Goal: Information Seeking & Learning: Learn about a topic

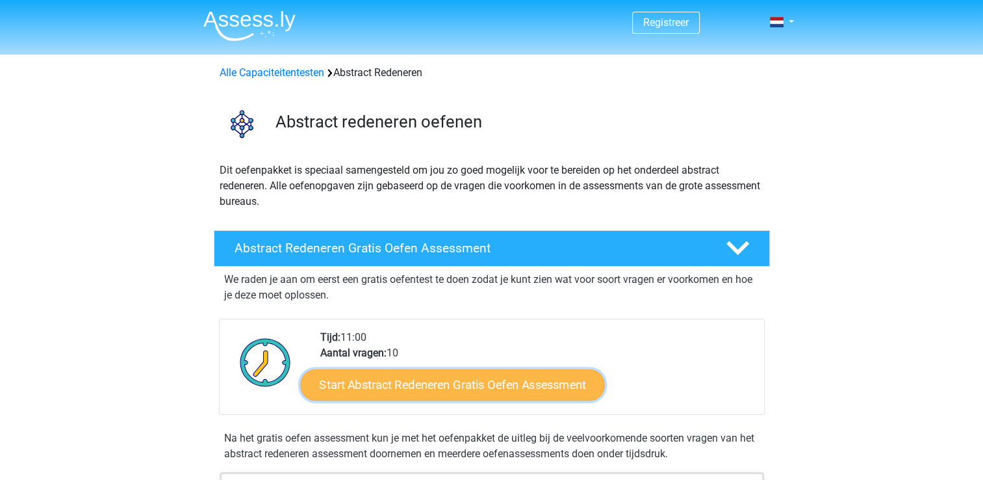
click at [372, 371] on link "Start Abstract Redeneren Gratis Oefen Assessment" at bounding box center [452, 383] width 304 height 31
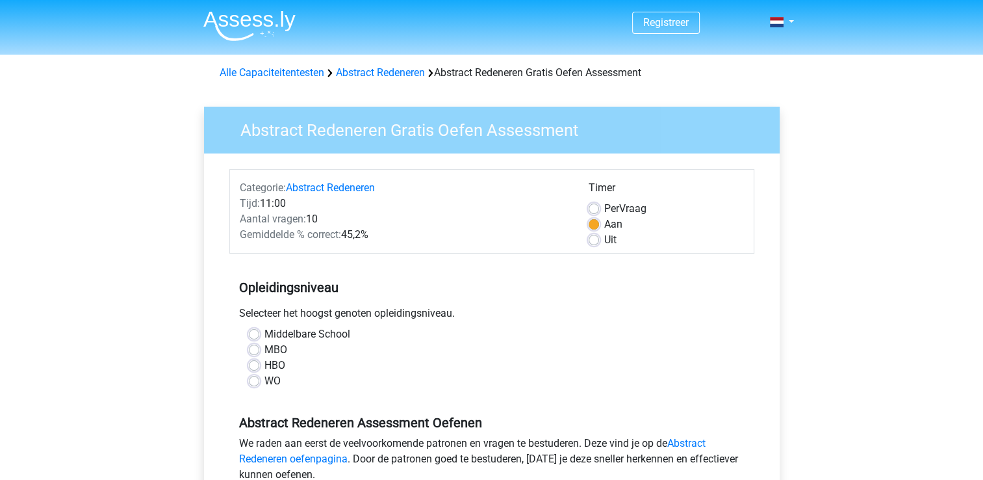
click at [264, 383] on label "WO" at bounding box center [272, 381] width 16 height 16
click at [253, 383] on input "WO" at bounding box center [254, 379] width 10 height 13
radio input "true"
click at [264, 365] on label "HBO" at bounding box center [274, 365] width 21 height 16
click at [250, 365] on input "HBO" at bounding box center [254, 363] width 10 height 13
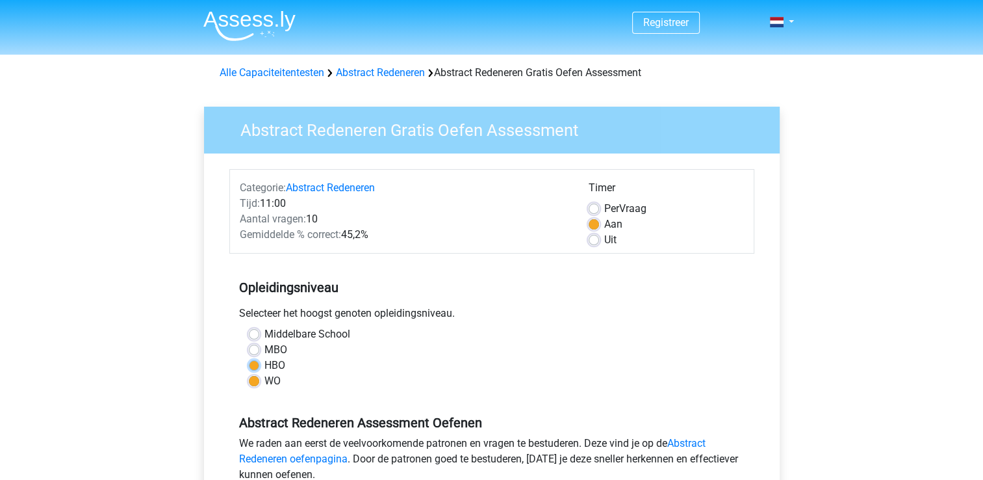
radio input "true"
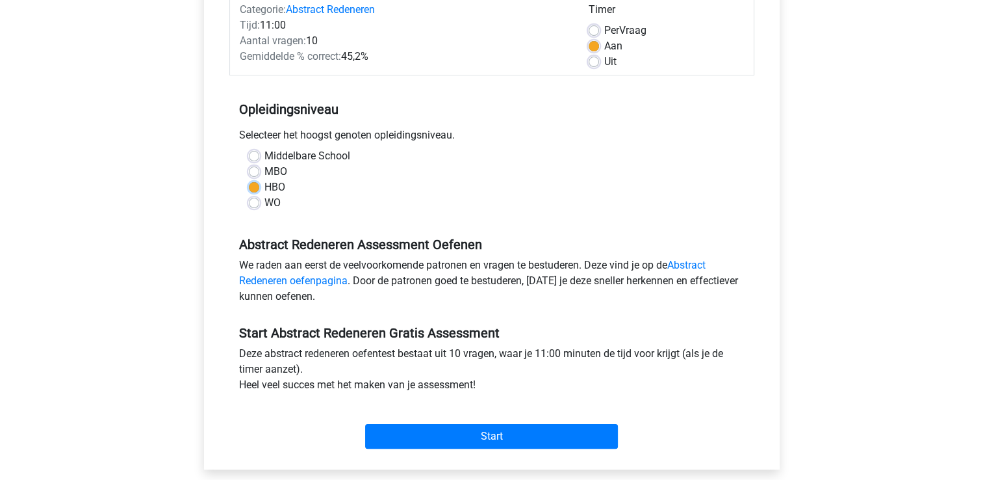
scroll to position [233, 0]
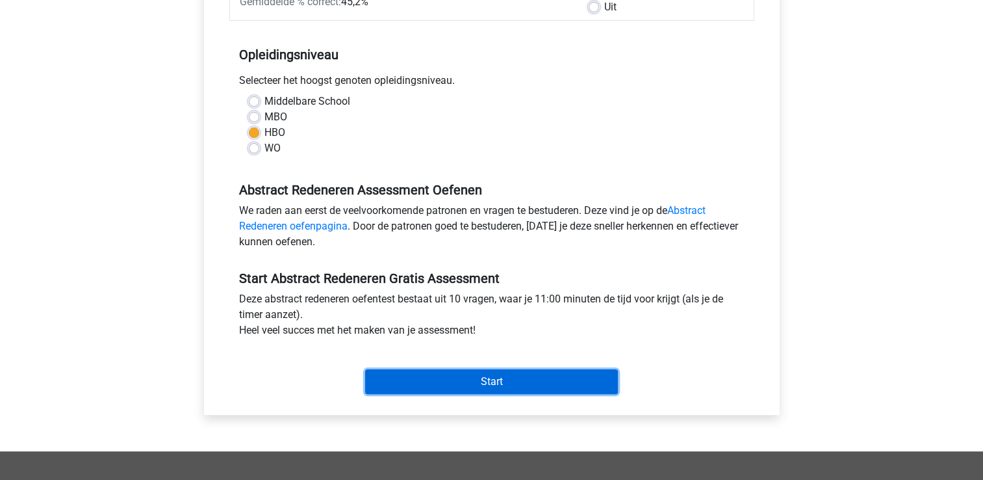
click at [452, 376] on input "Start" at bounding box center [491, 381] width 253 height 25
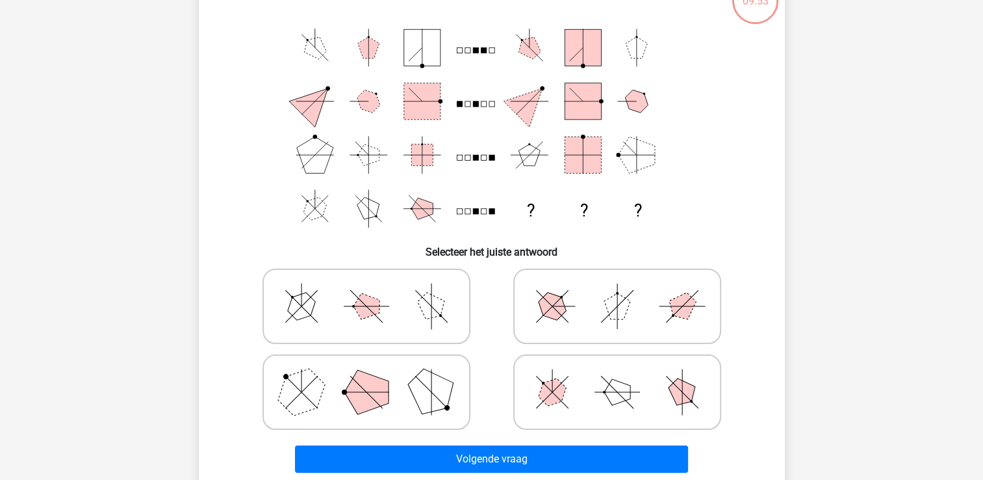
scroll to position [97, 0]
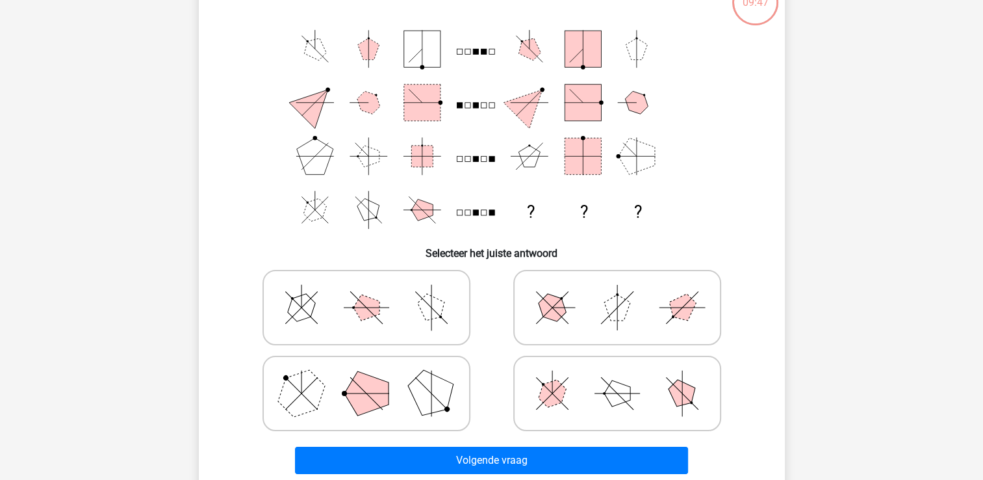
click at [568, 381] on icon at bounding box center [617, 393] width 195 height 65
click at [617, 377] on input "radio" at bounding box center [621, 372] width 8 height 8
radio input "true"
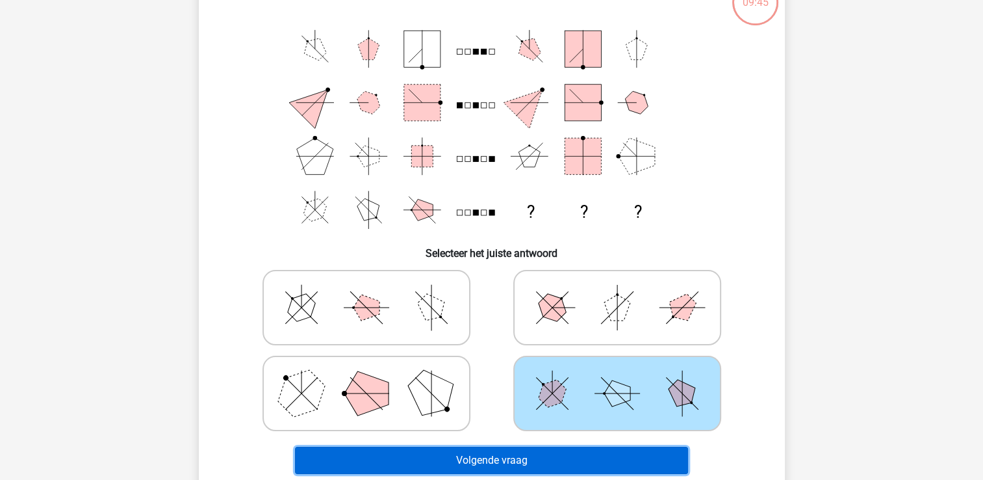
click at [476, 459] on button "Volgende vraag" at bounding box center [491, 459] width 393 height 27
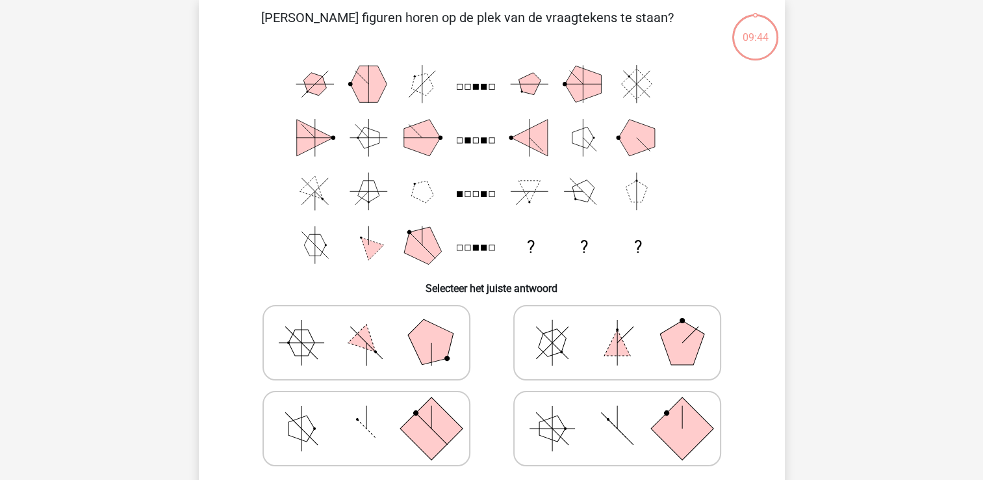
scroll to position [60, 0]
